Goal: Task Accomplishment & Management: Manage account settings

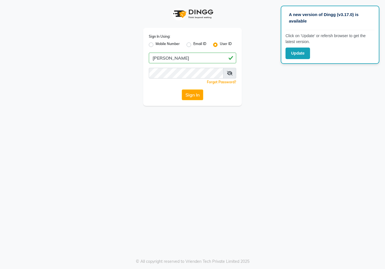
type input "[PERSON_NAME]"
click at [191, 96] on button "Sign In" at bounding box center [192, 95] width 21 height 11
click at [191, 96] on html "A new version of Dingg (v3.17.0) is available Click on ‘Update’ or refersh brow…" at bounding box center [192, 134] width 385 height 269
click at [191, 96] on button "Sign In" at bounding box center [192, 95] width 21 height 11
click at [190, 95] on button "Sign In" at bounding box center [192, 95] width 21 height 11
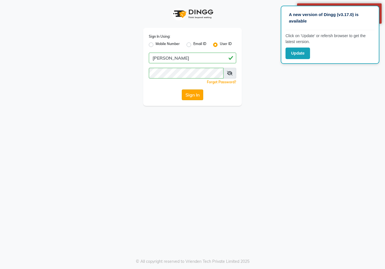
click at [192, 94] on button "Sign In" at bounding box center [192, 95] width 21 height 11
click at [230, 72] on icon at bounding box center [230, 73] width 6 height 5
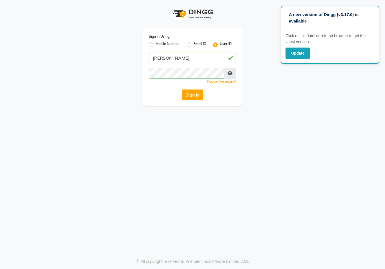
click at [175, 58] on input "[PERSON_NAME]" at bounding box center [192, 58] width 87 height 11
click at [190, 98] on button "Sign In" at bounding box center [192, 95] width 21 height 11
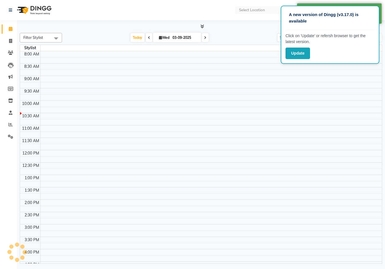
select select "en"
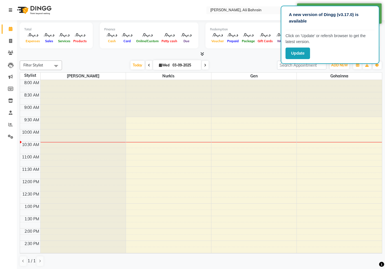
click at [11, 10] on icon at bounding box center [10, 10] width 3 height 4
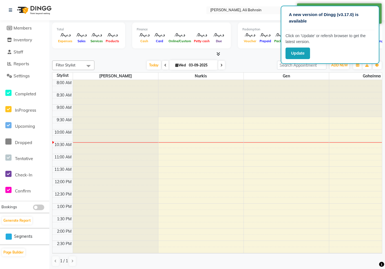
scroll to position [60, 0]
click at [40, 207] on span at bounding box center [38, 208] width 11 height 6
click at [336, 65] on span "ADD NEW" at bounding box center [339, 65] width 17 height 4
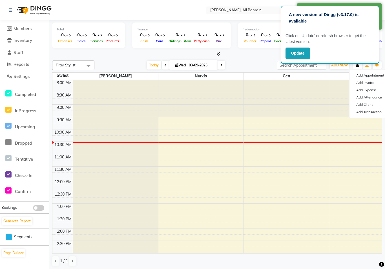
click at [356, 65] on icon "button" at bounding box center [357, 65] width 3 height 3
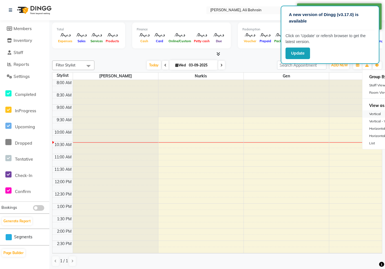
click at [377, 113] on div "Vertical" at bounding box center [387, 113] width 50 height 7
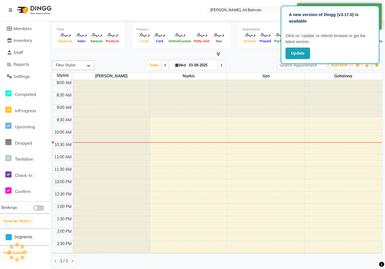
scroll to position [50, 0]
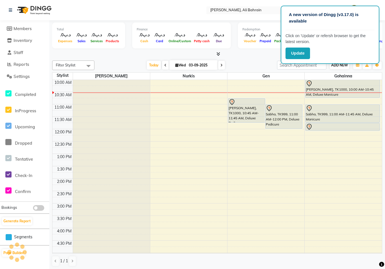
click at [341, 64] on span "ADD NEW" at bounding box center [339, 65] width 17 height 4
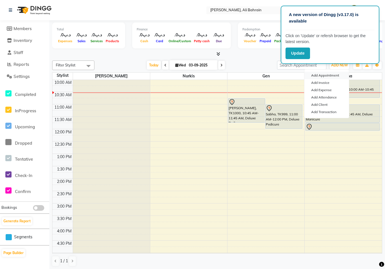
click at [329, 76] on button "Add Appointment" at bounding box center [326, 75] width 45 height 7
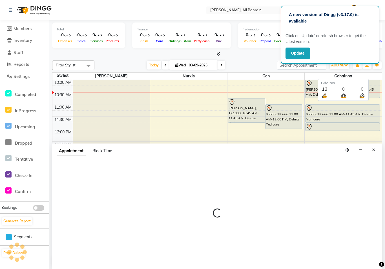
select select "540"
select select "tentative"
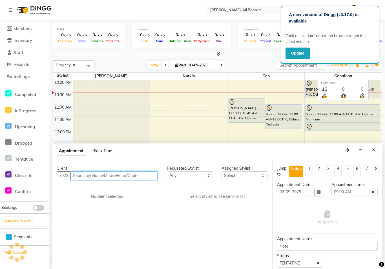
scroll to position [0, 0]
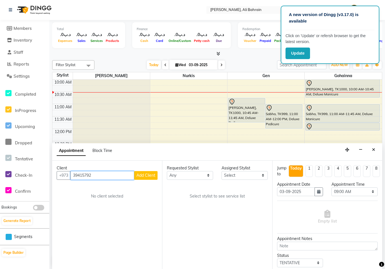
type input "39415792"
click at [145, 176] on span "Add Client" at bounding box center [145, 175] width 19 height 5
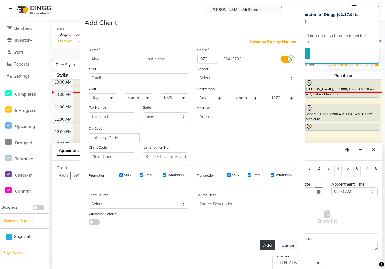
type input "Alya"
click at [267, 246] on button "Add" at bounding box center [267, 245] width 16 height 10
select select
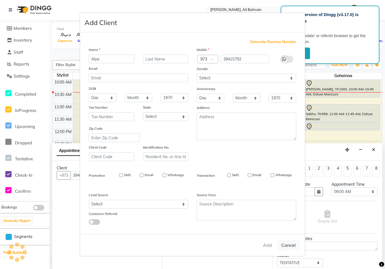
select select
checkbox input "false"
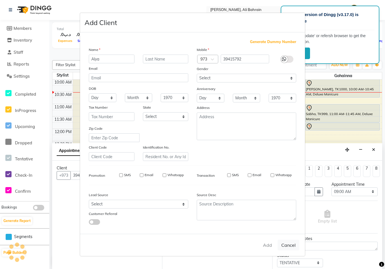
checkbox input "false"
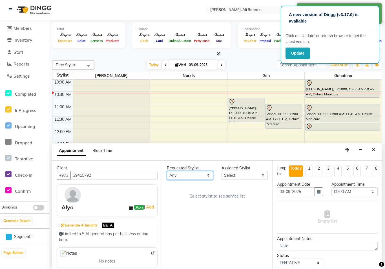
select select "69932"
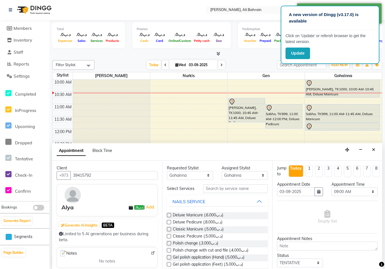
click at [169, 230] on label at bounding box center [169, 229] width 4 height 4
click at [169, 230] on input "checkbox" at bounding box center [169, 230] width 4 height 4
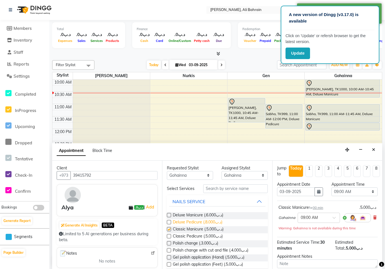
checkbox input "false"
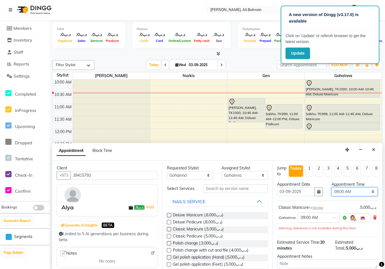
select select "990"
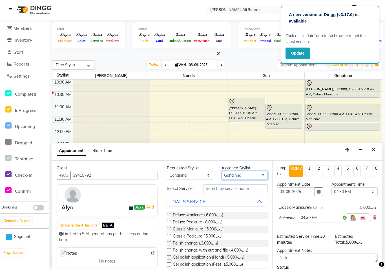
select select "69931"
click at [169, 236] on label at bounding box center [169, 236] width 4 height 4
click at [169, 236] on input "checkbox" at bounding box center [169, 237] width 4 height 4
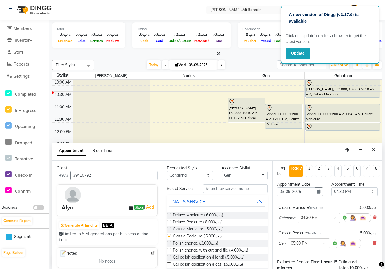
checkbox input "false"
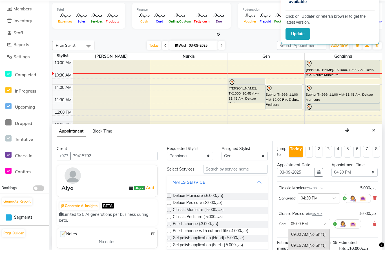
click at [325, 243] on ng-select "× 05:00 PM 09:00 AM (No Shift) 09:15 AM (No Shift) 09:30 AM 09:45 AM 10:00 AM 1…" at bounding box center [309, 244] width 42 height 10
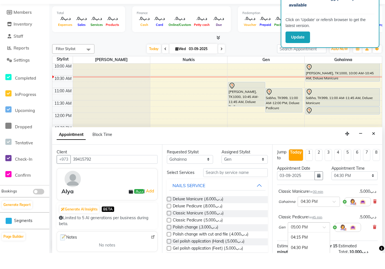
scroll to position [307, 0]
click at [313, 258] on div "04:30 PM" at bounding box center [309, 263] width 42 height 10
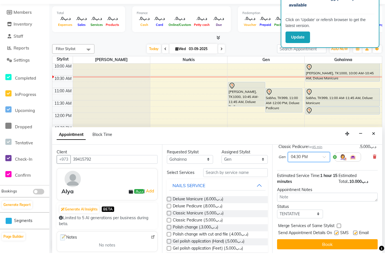
scroll to position [76, 0]
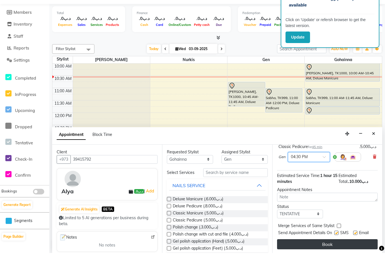
click at [332, 255] on button "Book" at bounding box center [327, 260] width 101 height 10
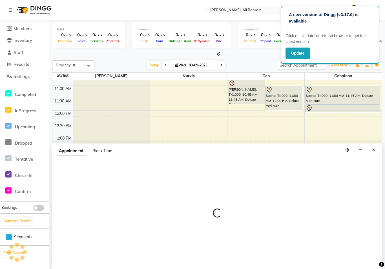
scroll to position [0, 0]
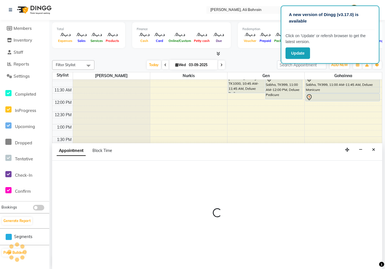
select select "69931"
select select "885"
select select "tentative"
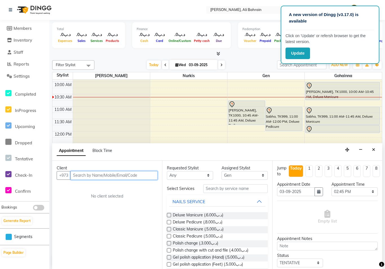
scroll to position [46, 0]
click at [370, 147] on button "Close" at bounding box center [373, 150] width 8 height 9
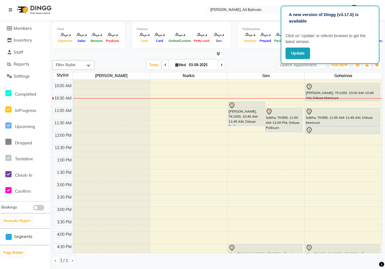
click at [269, 111] on icon at bounding box center [269, 111] width 2 height 2
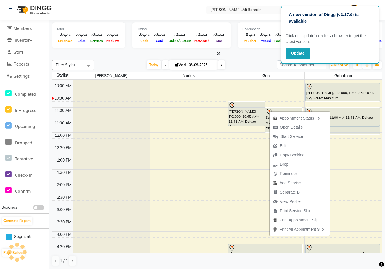
click at [269, 111] on div "Appointment Status Open Details Start Service Edit Copy Booking Drop Reminder A…" at bounding box center [299, 173] width 61 height 125
click at [286, 129] on span "Open Details" at bounding box center [291, 127] width 23 height 6
select select "7"
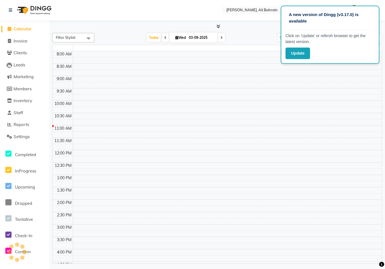
select select "en"
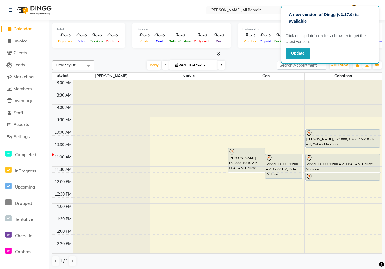
click at [269, 158] on icon at bounding box center [269, 158] width 7 height 7
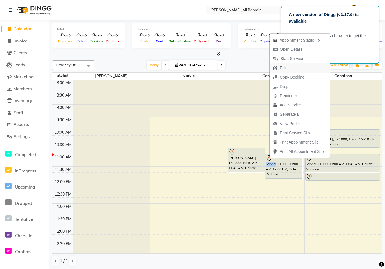
click at [283, 70] on span "Edit" at bounding box center [283, 68] width 7 height 6
select select "tentative"
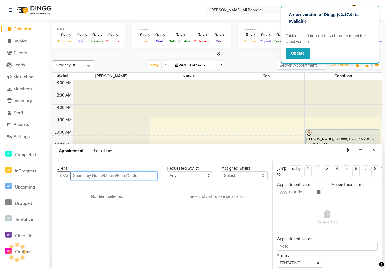
type input "03-09-2025"
select select "69932"
select select "660"
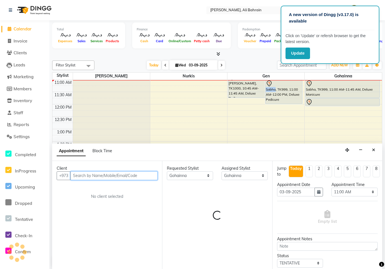
select select "3887"
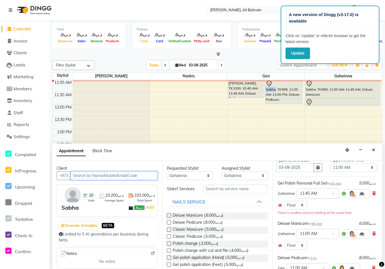
scroll to position [23, 1]
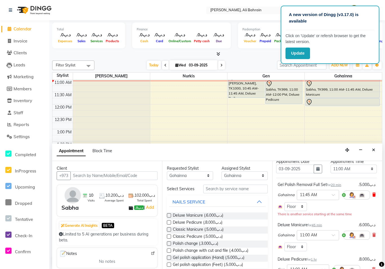
click at [374, 194] on icon at bounding box center [373, 195] width 3 height 4
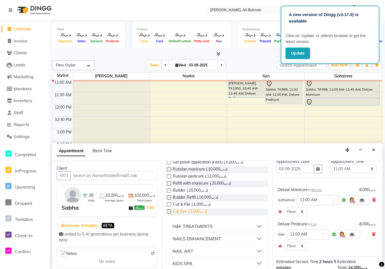
scroll to position [105, 0]
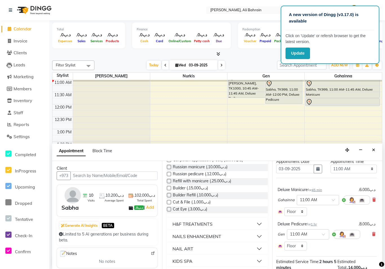
click at [215, 236] on div "NAILS ENHANCEMENT" at bounding box center [196, 236] width 49 height 7
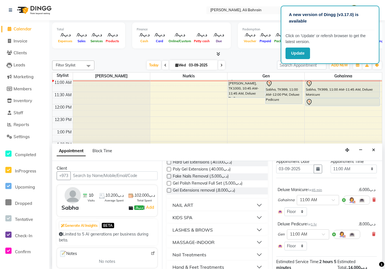
scroll to position [213, 0]
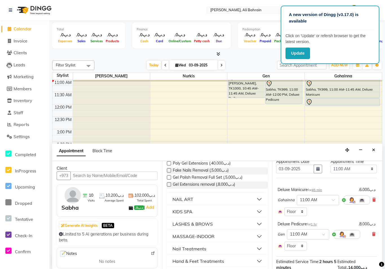
click at [220, 199] on button "NAIL ART" at bounding box center [217, 199] width 96 height 10
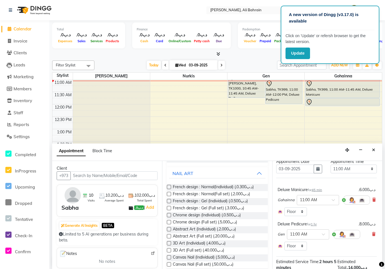
scroll to position [241, 0]
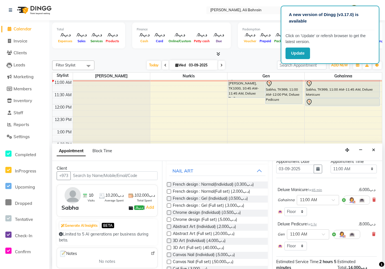
click at [171, 191] on label at bounding box center [169, 192] width 4 height 4
click at [170, 191] on input "checkbox" at bounding box center [169, 192] width 4 height 4
checkbox input "false"
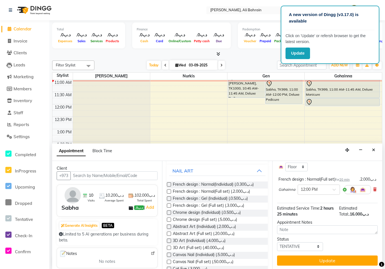
scroll to position [102, 0]
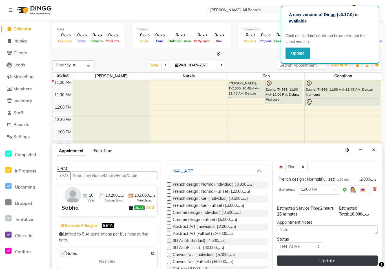
click at [335, 259] on button "Update" at bounding box center [327, 261] width 101 height 10
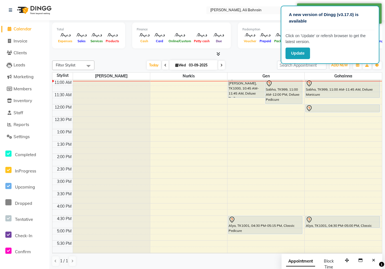
click at [269, 83] on icon at bounding box center [269, 83] width 2 height 2
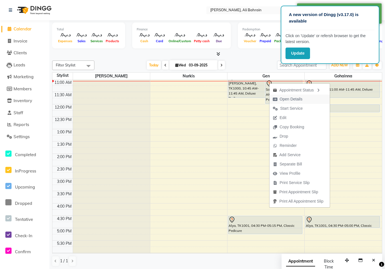
click at [283, 99] on span "Open Details" at bounding box center [290, 99] width 23 height 6
select select "7"
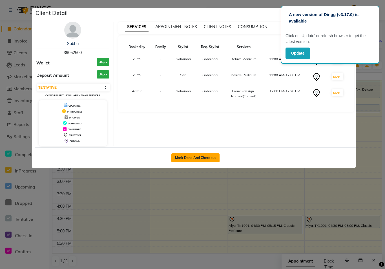
click at [192, 159] on button "Mark Done And Checkout" at bounding box center [195, 158] width 48 height 9
select select "service"
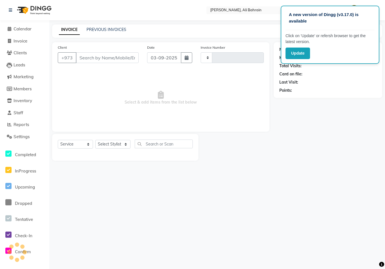
type input "0688"
select select "7769"
type input "39052500"
select select "69932"
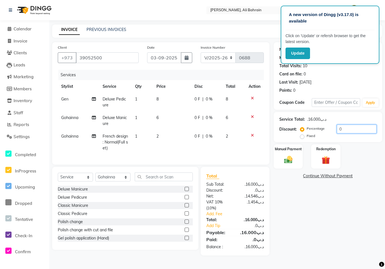
click at [344, 129] on input "0" at bounding box center [357, 129] width 40 height 9
type input "20"
click at [283, 158] on img at bounding box center [288, 160] width 14 height 10
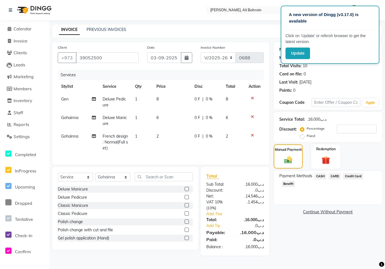
click at [286, 185] on span "Benefit" at bounding box center [288, 184] width 14 height 6
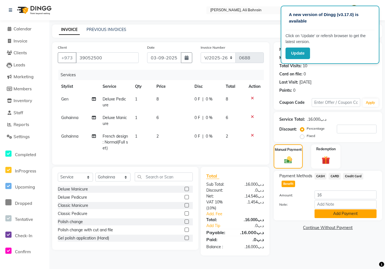
click at [339, 215] on button "Add Payment" at bounding box center [345, 214] width 62 height 9
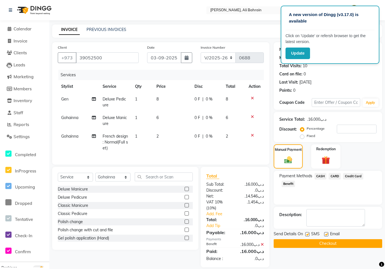
click at [318, 244] on button "Checkout" at bounding box center [327, 243] width 108 height 9
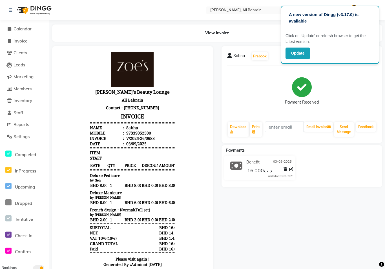
scroll to position [21, 0]
